Goal: Book appointment/travel/reservation

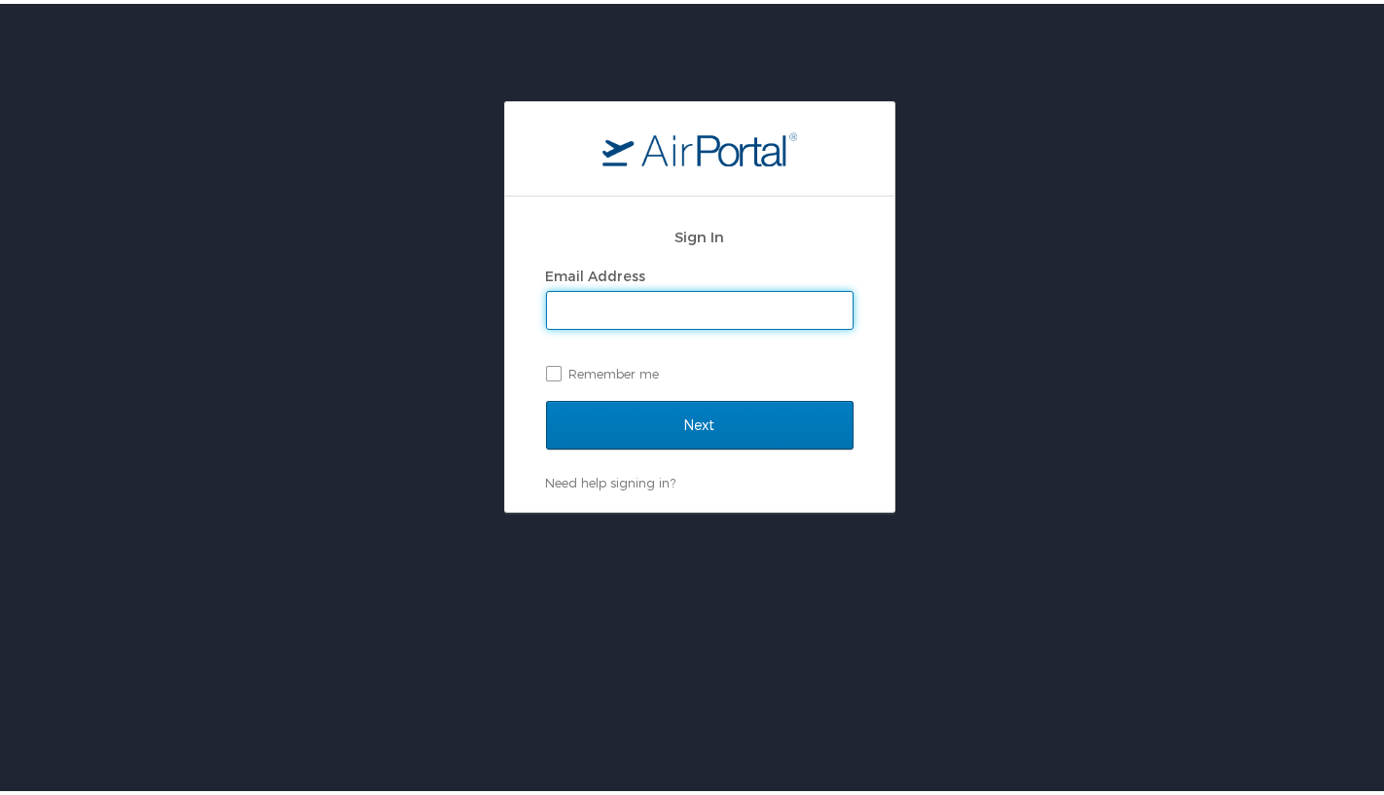
click at [760, 310] on input "Email Address" at bounding box center [700, 306] width 306 height 37
type input "[EMAIL_ADDRESS][PERSON_NAME][DOMAIN_NAME]"
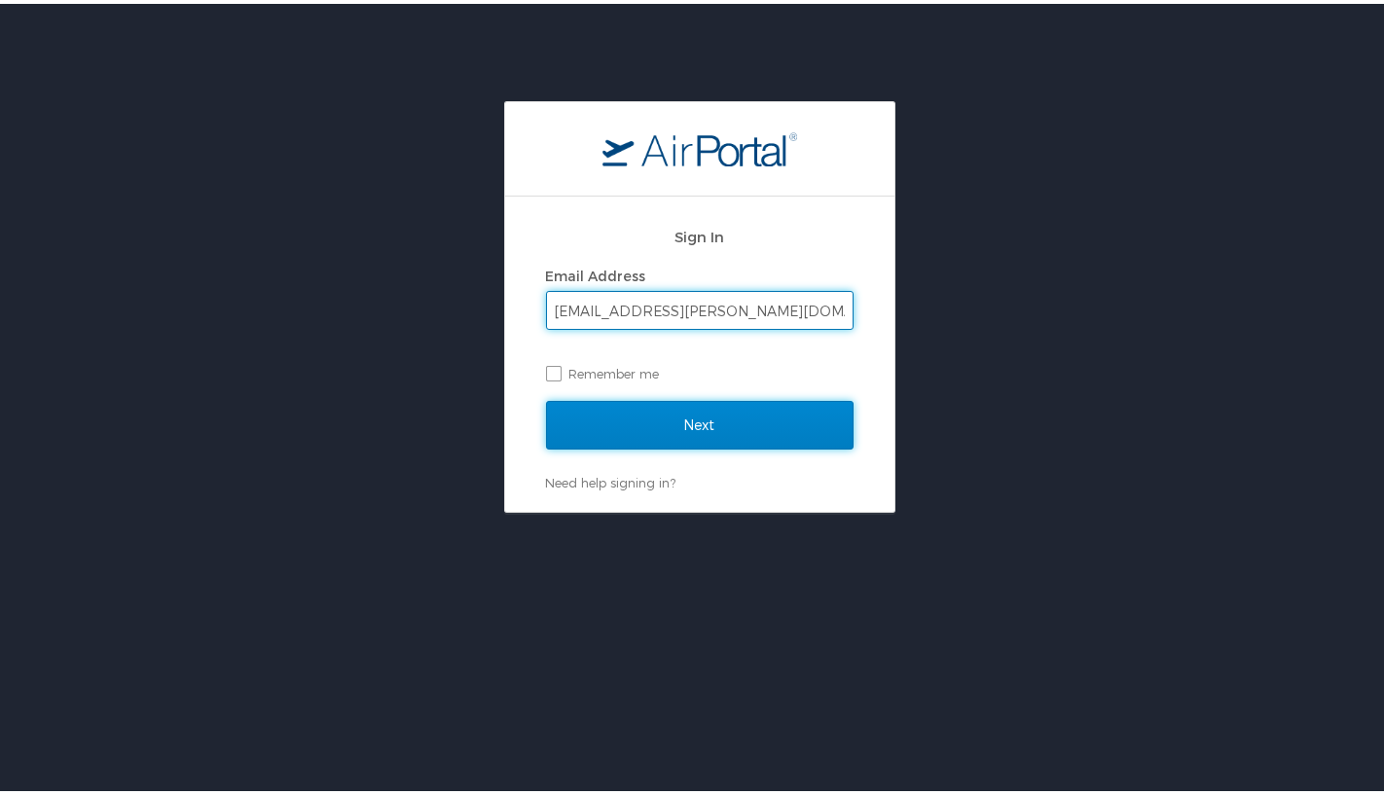
click at [737, 410] on input "Next" at bounding box center [699, 421] width 307 height 49
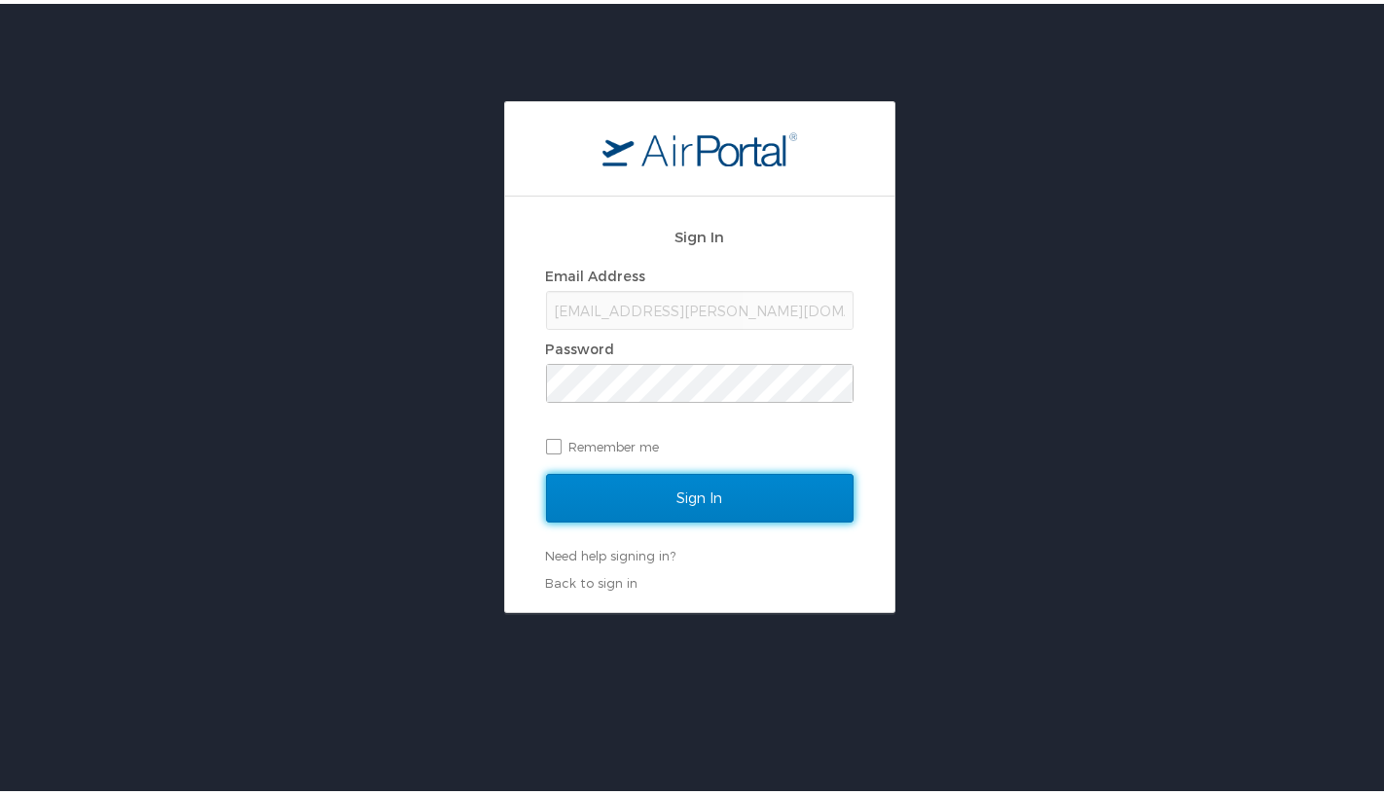
click at [626, 504] on input "Sign In" at bounding box center [699, 494] width 307 height 49
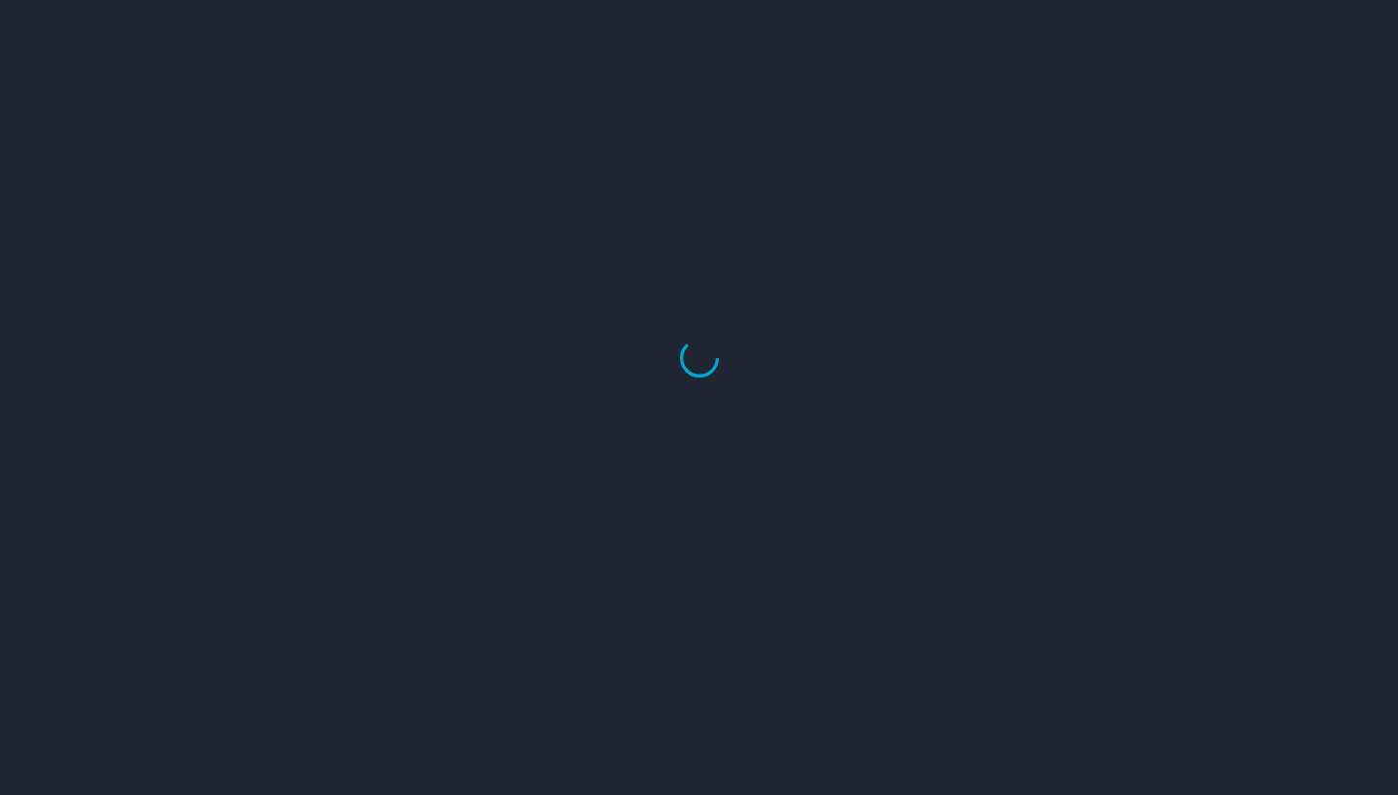
select select "US"
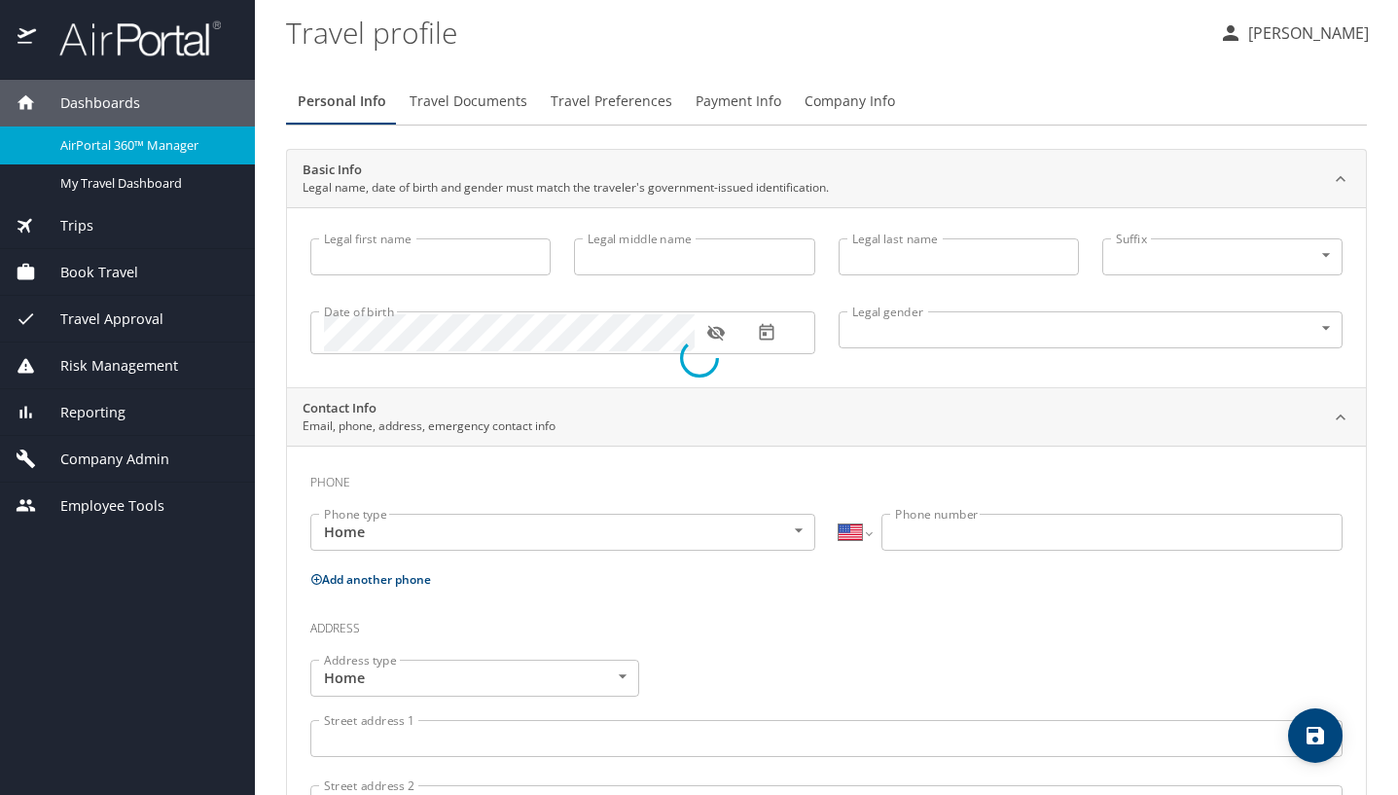
select select "US"
select select "AT"
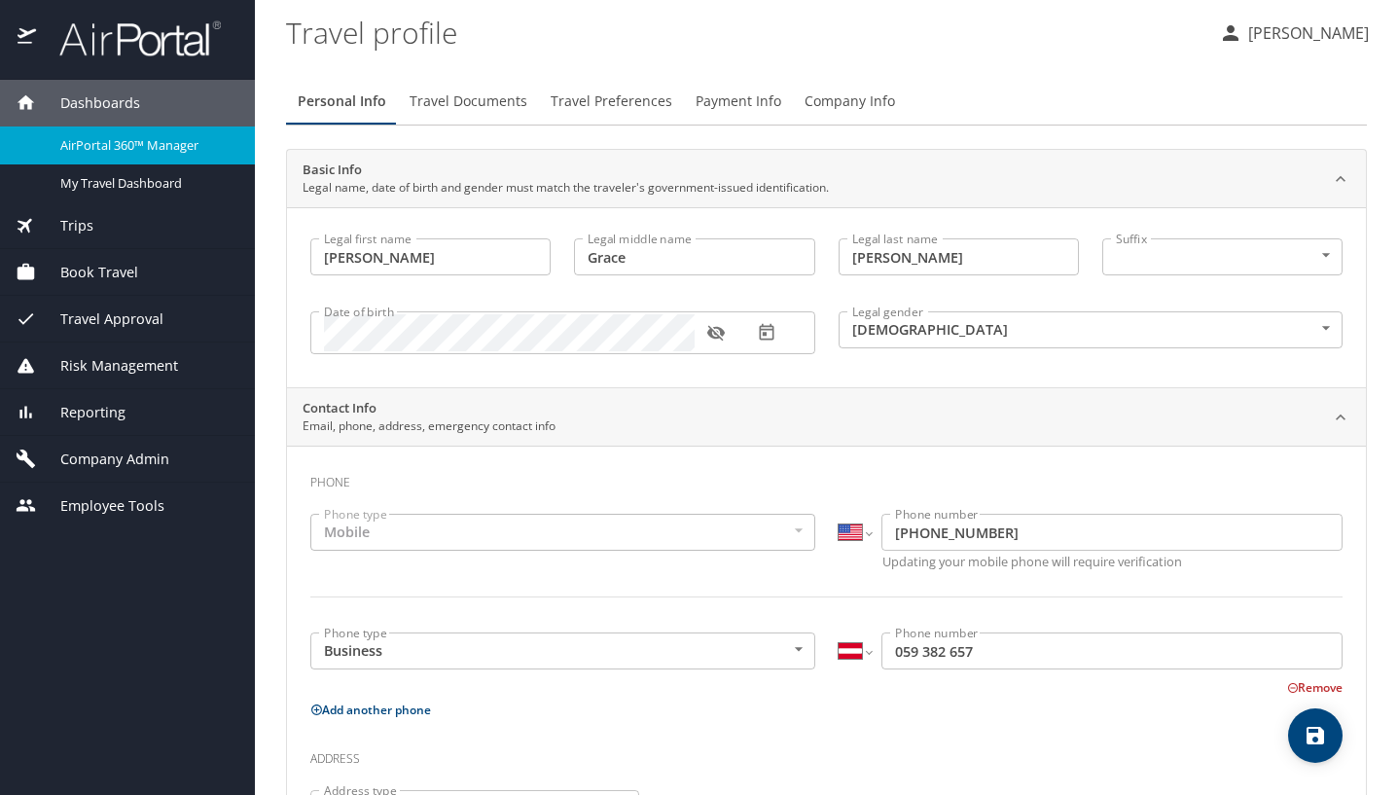
type input "Allison"
type input "Grace"
type input "Holum"
type input "Female"
click at [95, 268] on span "Book Travel" at bounding box center [87, 272] width 102 height 21
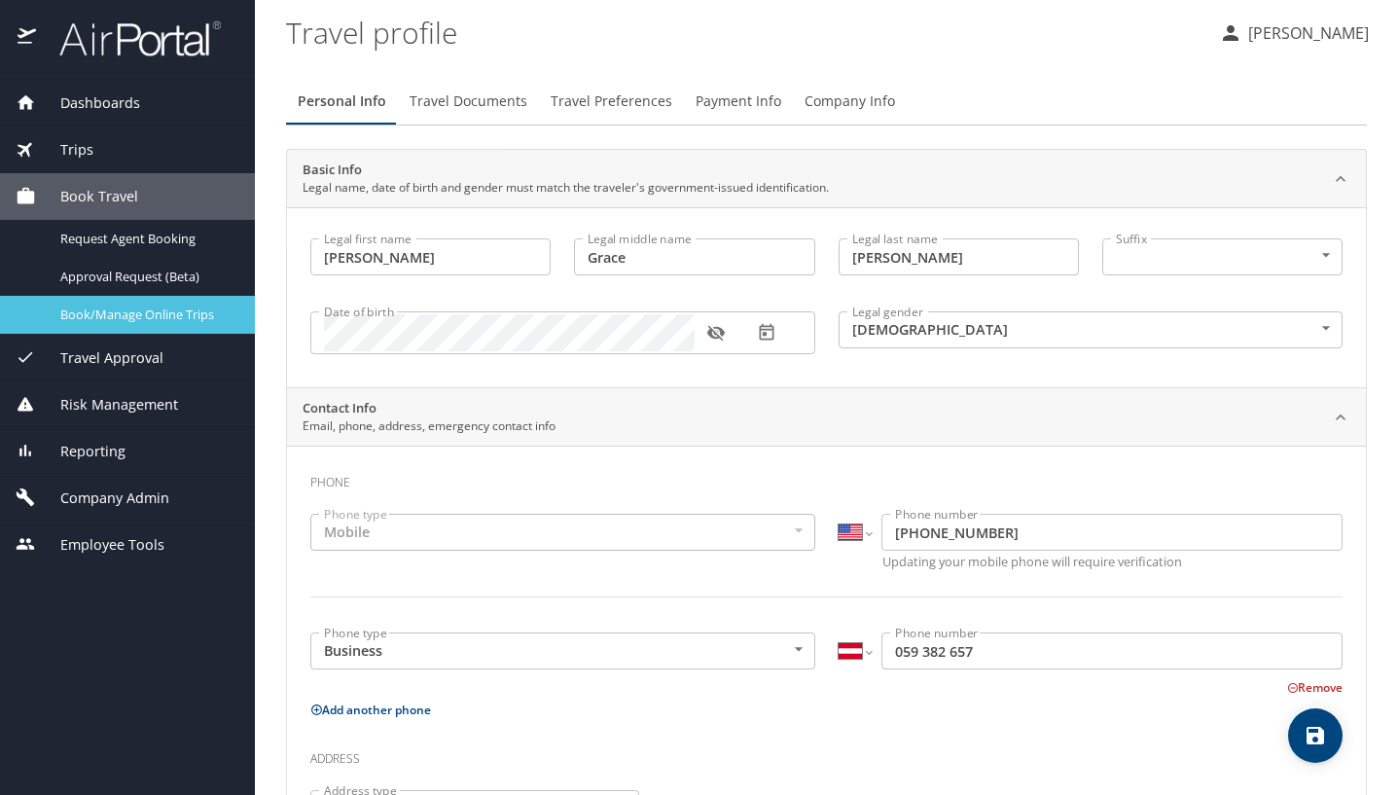
click at [179, 321] on span "Book/Manage Online Trips" at bounding box center [145, 315] width 171 height 18
